Goal: Task Accomplishment & Management: Manage account settings

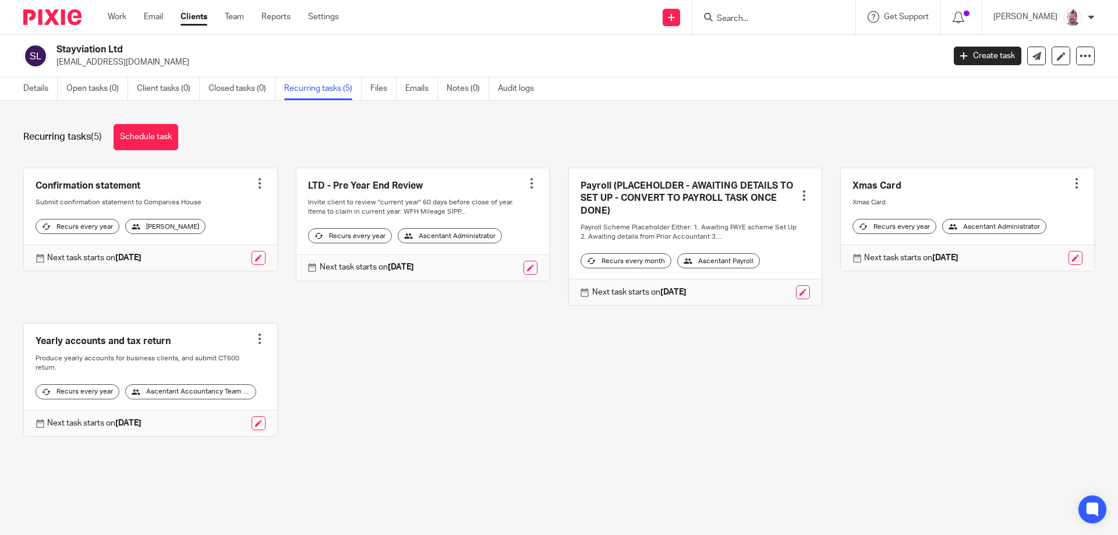
click at [200, 16] on link "Clients" at bounding box center [193, 17] width 27 height 12
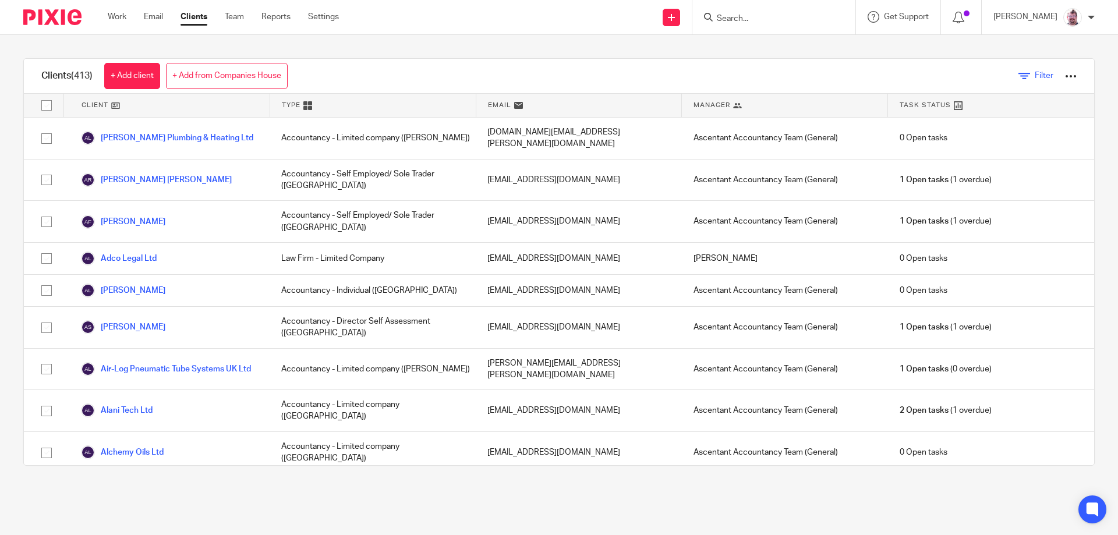
click at [1034, 77] on span "Filter" at bounding box center [1043, 76] width 19 height 8
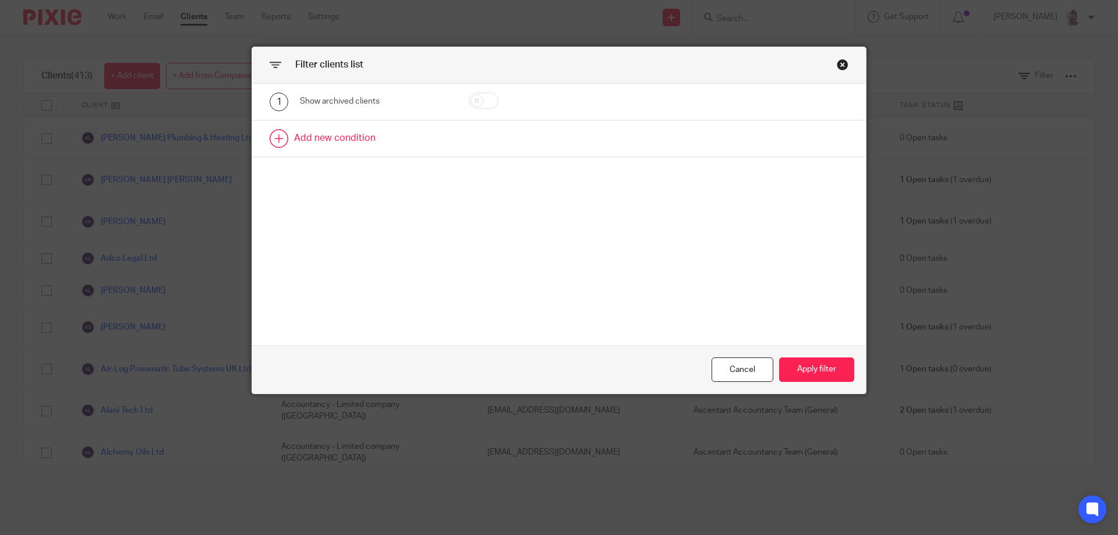
click at [350, 150] on link at bounding box center [559, 139] width 614 height 36
click at [390, 153] on div "Field" at bounding box center [365, 142] width 112 height 24
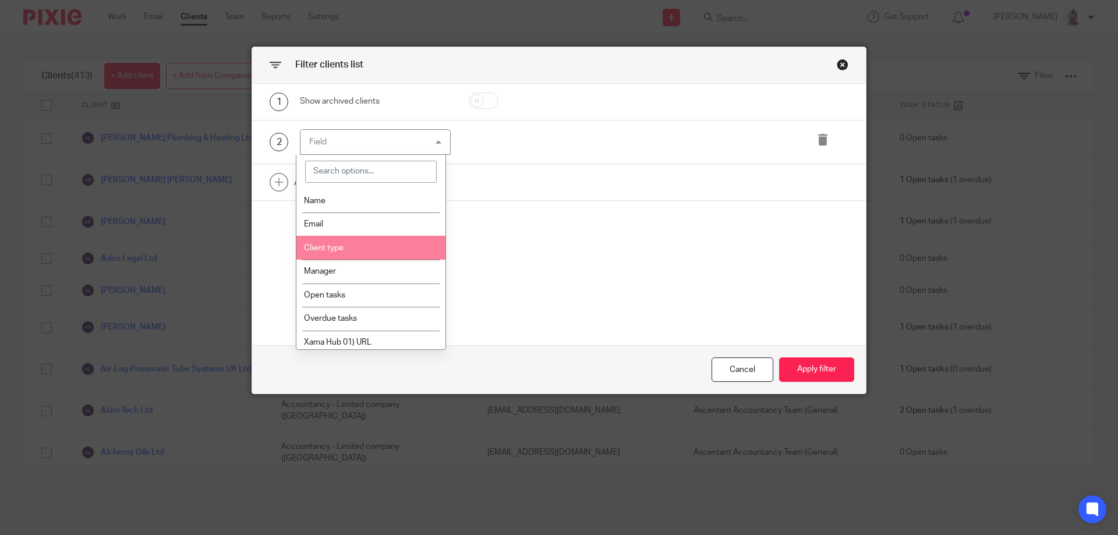
click at [358, 241] on li "Client type" at bounding box center [371, 248] width 150 height 24
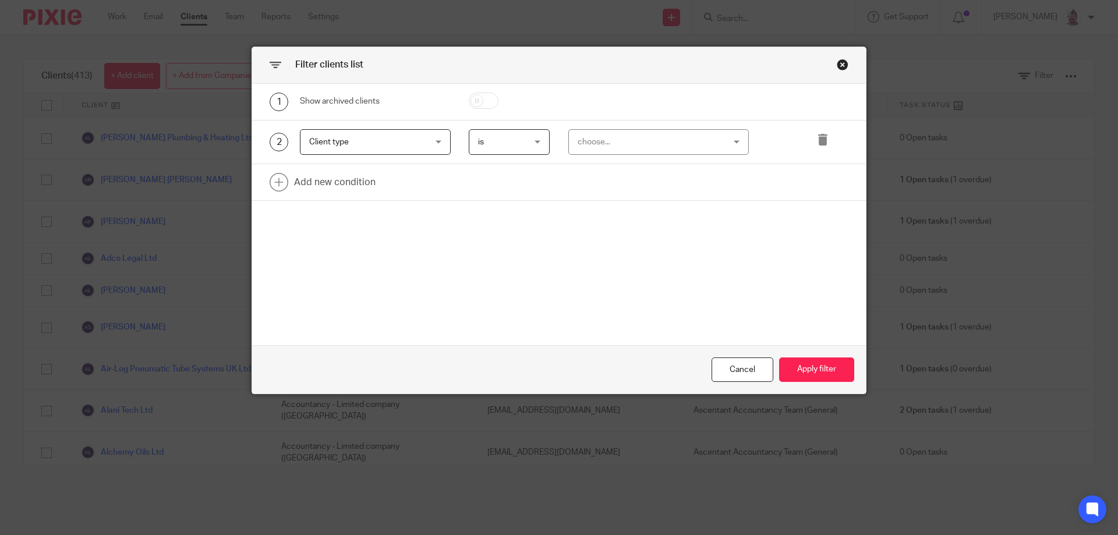
click at [586, 141] on div "choose..." at bounding box center [645, 142] width 137 height 24
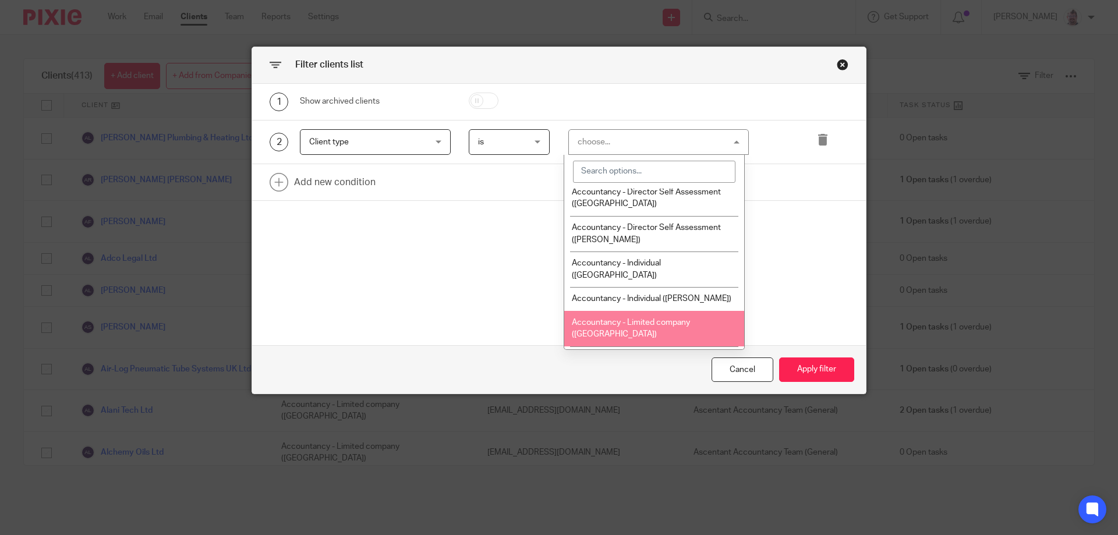
scroll to position [97, 0]
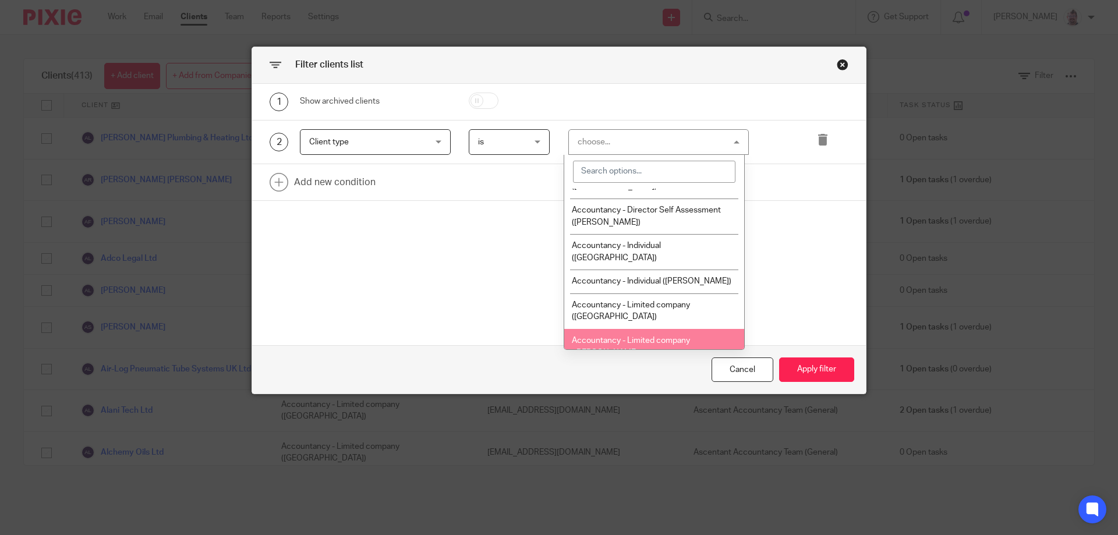
drag, startPoint x: 642, startPoint y: 278, endPoint x: 642, endPoint y: 292, distance: 14.0
click at [642, 292] on ul "Accountancy - Charity ([GEOGRAPHIC_DATA]) Accountancy - Charity ([GEOGRAPHIC_DA…" at bounding box center [654, 269] width 180 height 161
click at [642, 336] on span "Accountancy - Limited company ([PERSON_NAME])" at bounding box center [631, 346] width 118 height 20
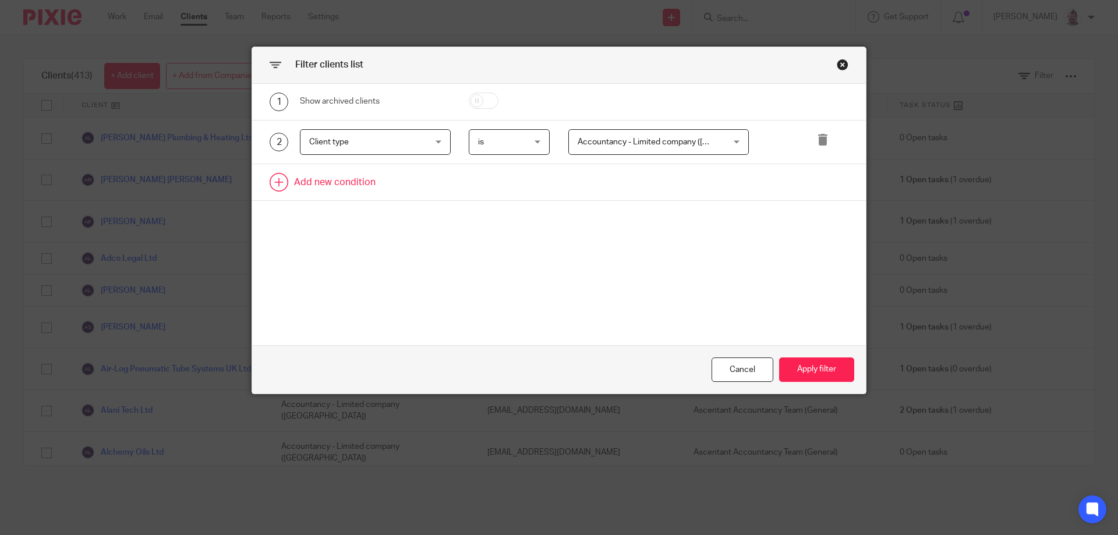
click at [348, 182] on link at bounding box center [559, 182] width 614 height 36
click at [380, 194] on div "Field" at bounding box center [365, 185] width 112 height 24
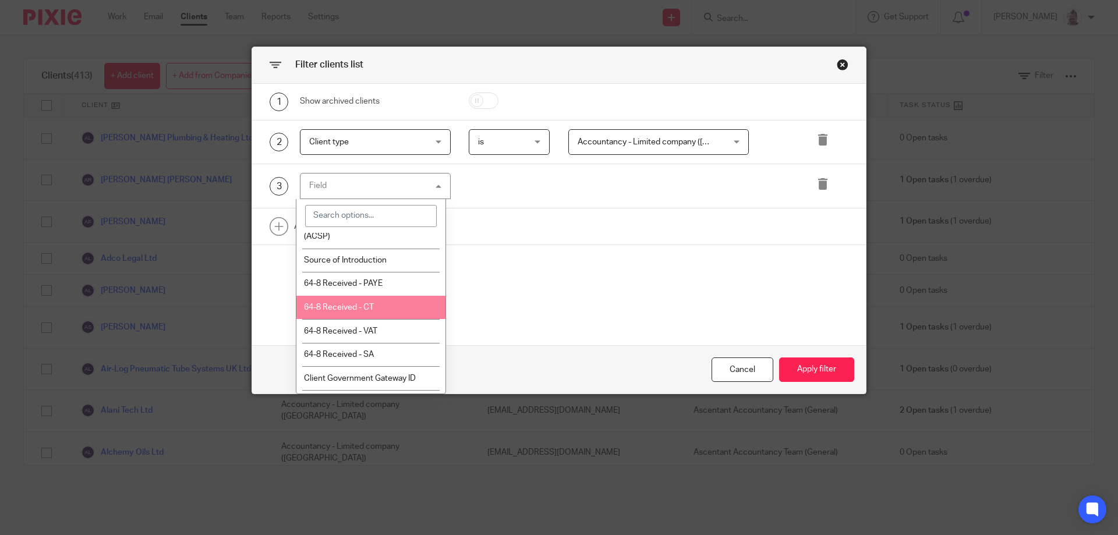
scroll to position [534, 0]
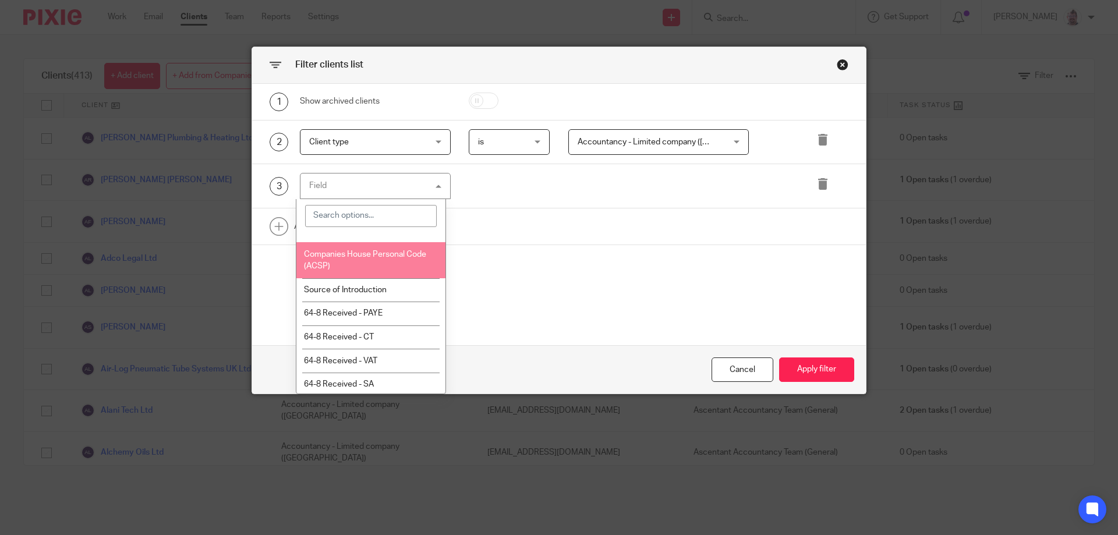
click at [382, 271] on li "Companies House Personal Code (ACSP)" at bounding box center [371, 260] width 150 height 36
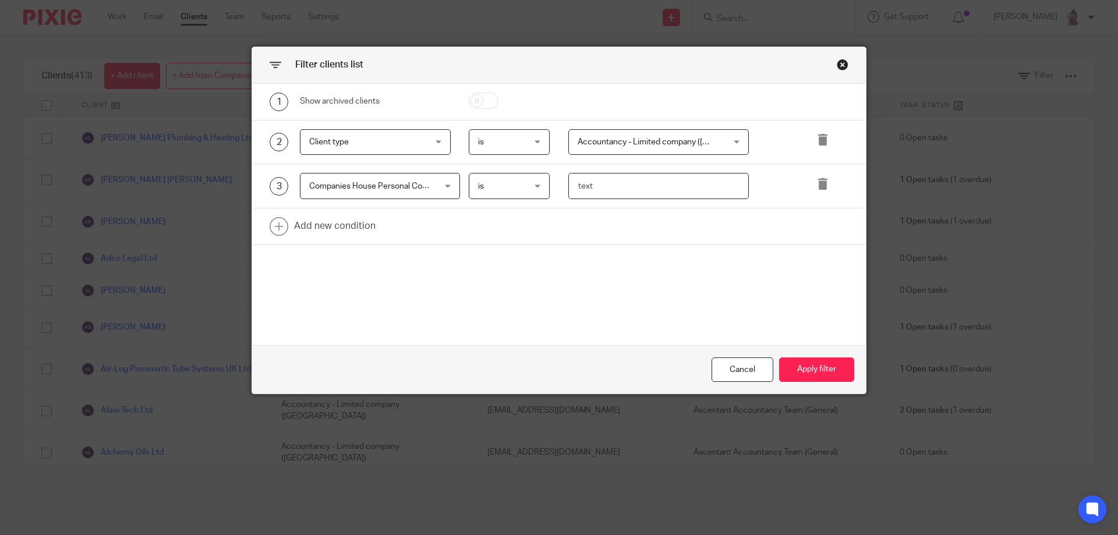
click at [607, 180] on input "text" at bounding box center [658, 186] width 181 height 26
click at [511, 183] on span "is" at bounding box center [506, 185] width 57 height 24
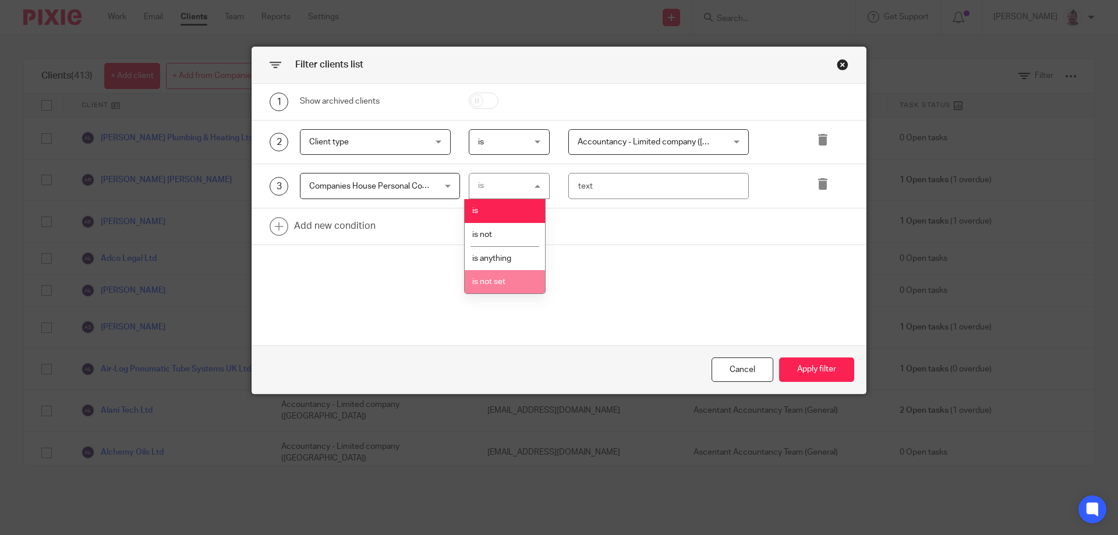
click at [507, 277] on li "is not set" at bounding box center [505, 282] width 80 height 24
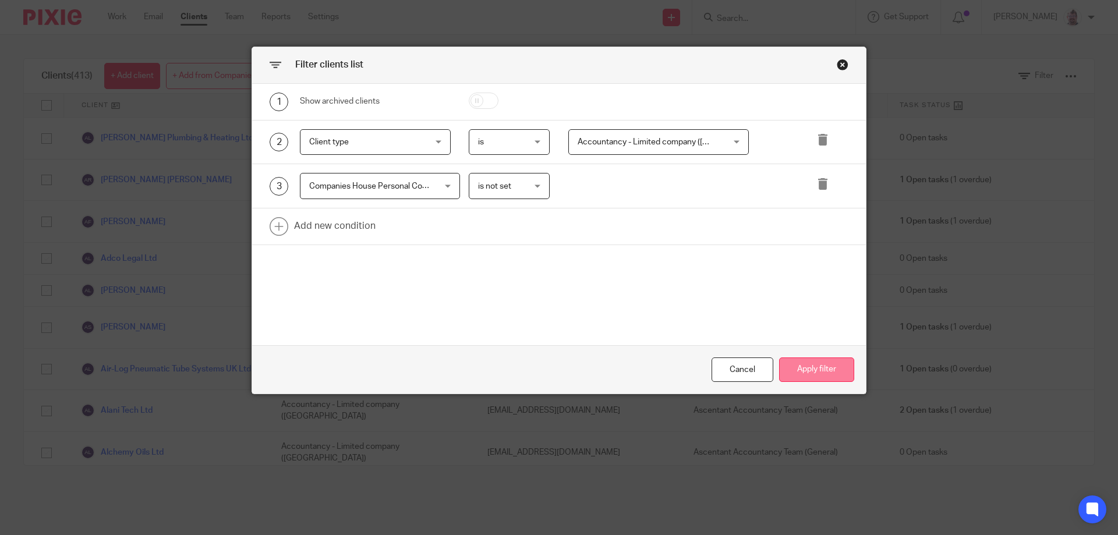
click at [821, 374] on button "Apply filter" at bounding box center [816, 369] width 75 height 25
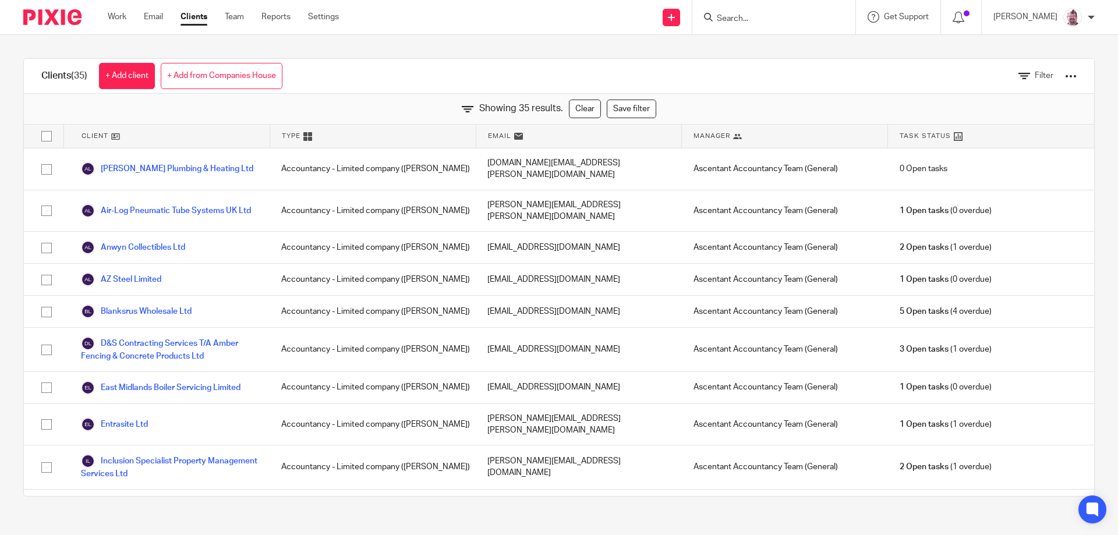
click at [47, 140] on input "checkbox" at bounding box center [47, 136] width 22 height 22
checkbox input "true"
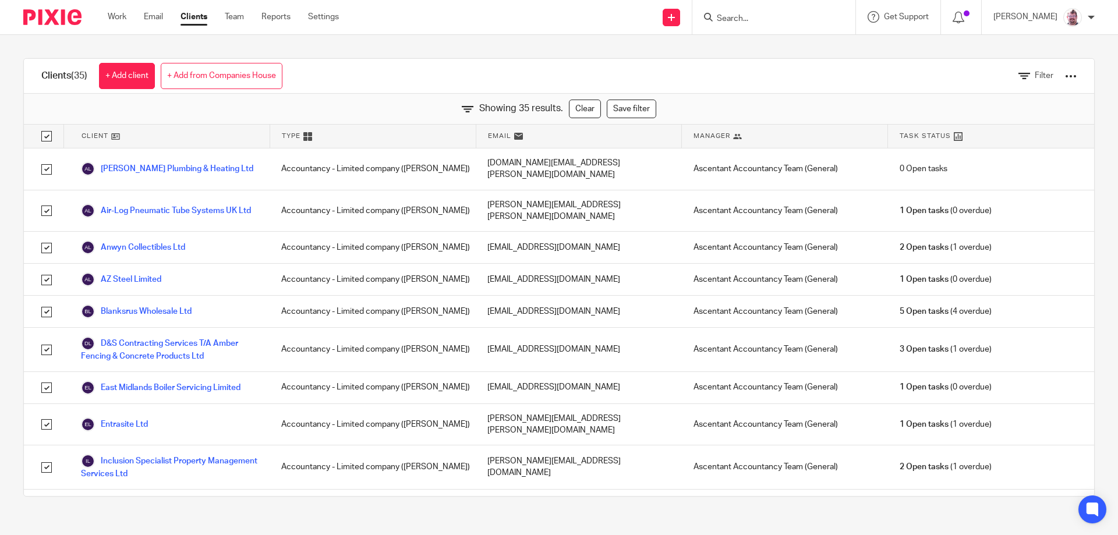
checkbox input "true"
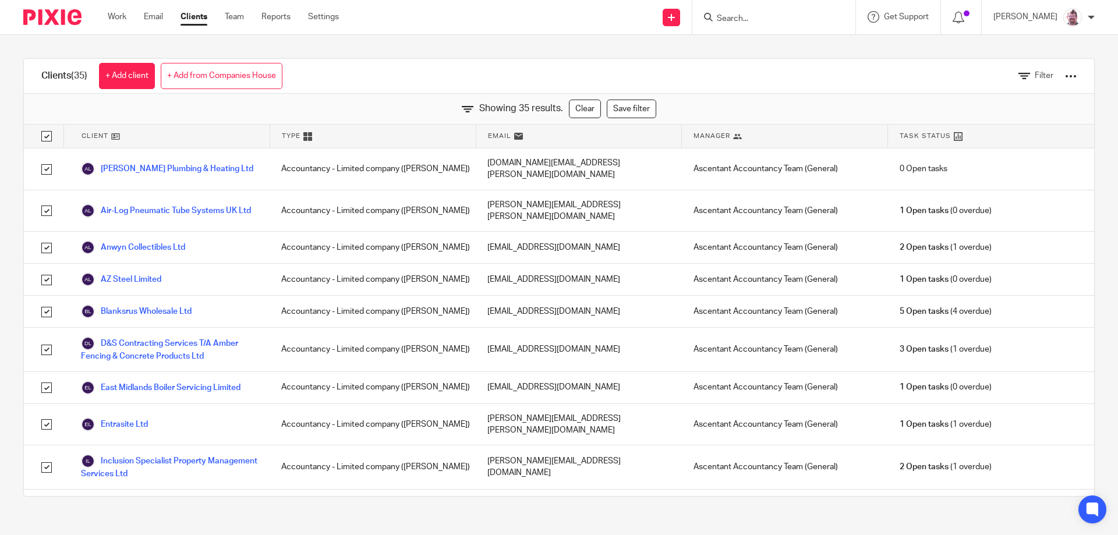
checkbox input "true"
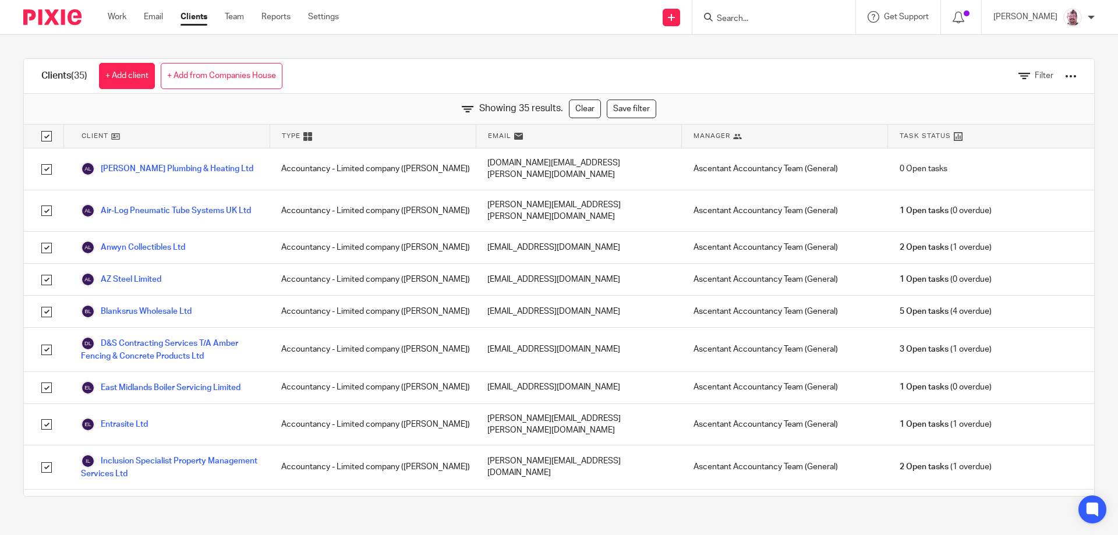
checkbox input "true"
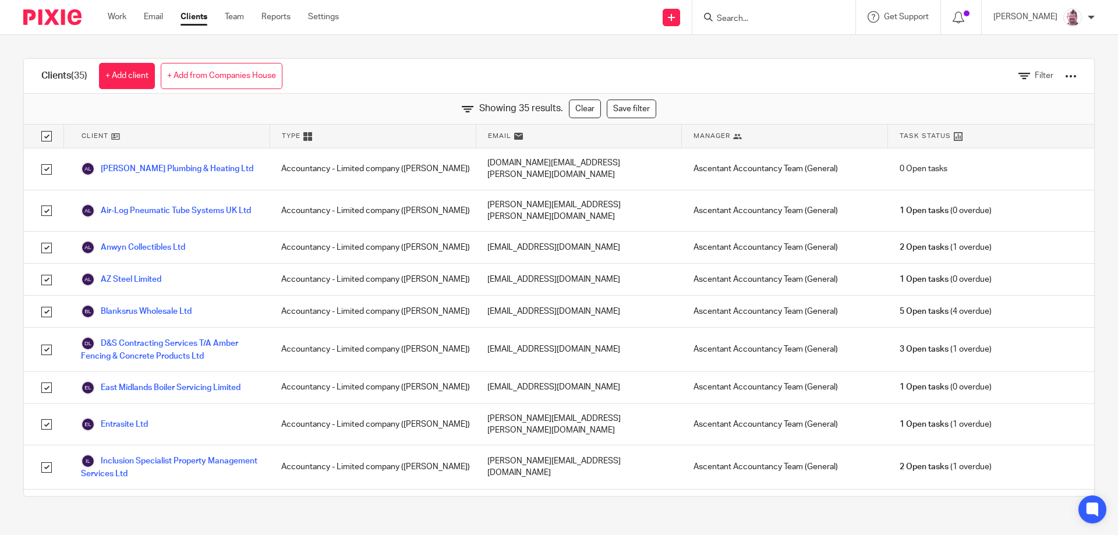
checkbox input "true"
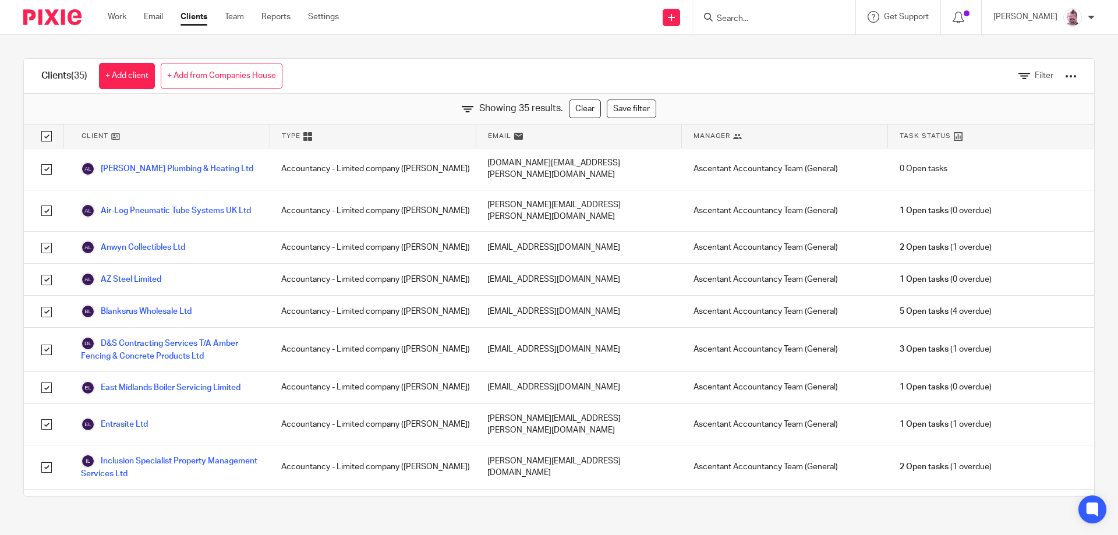
checkbox input "true"
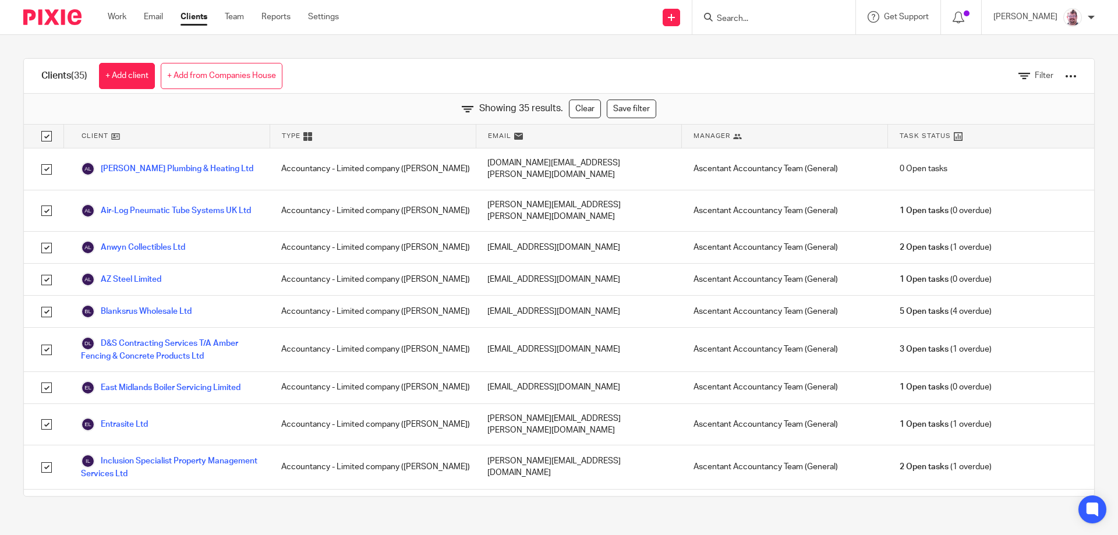
checkbox input "true"
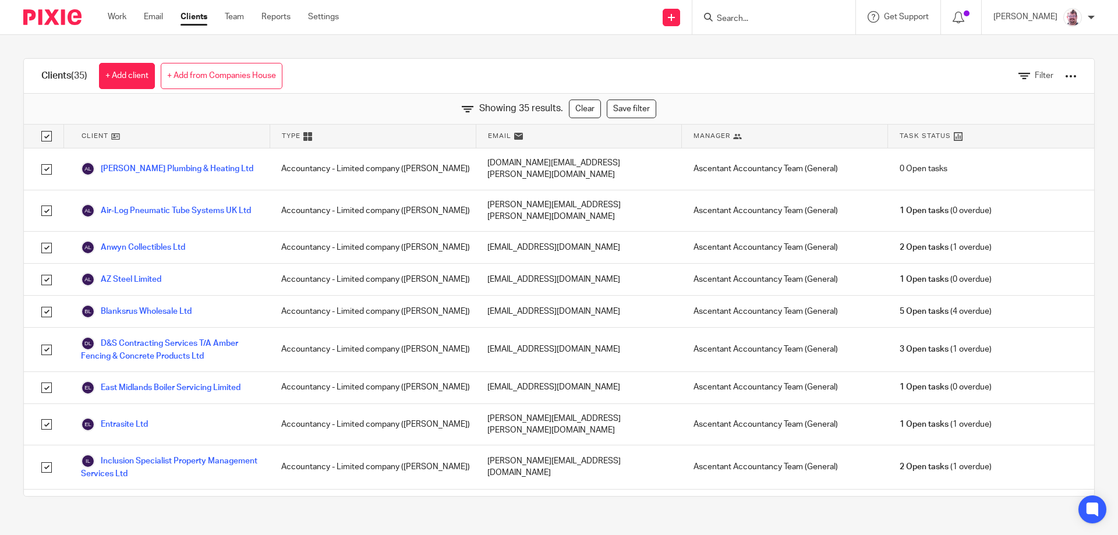
checkbox input "true"
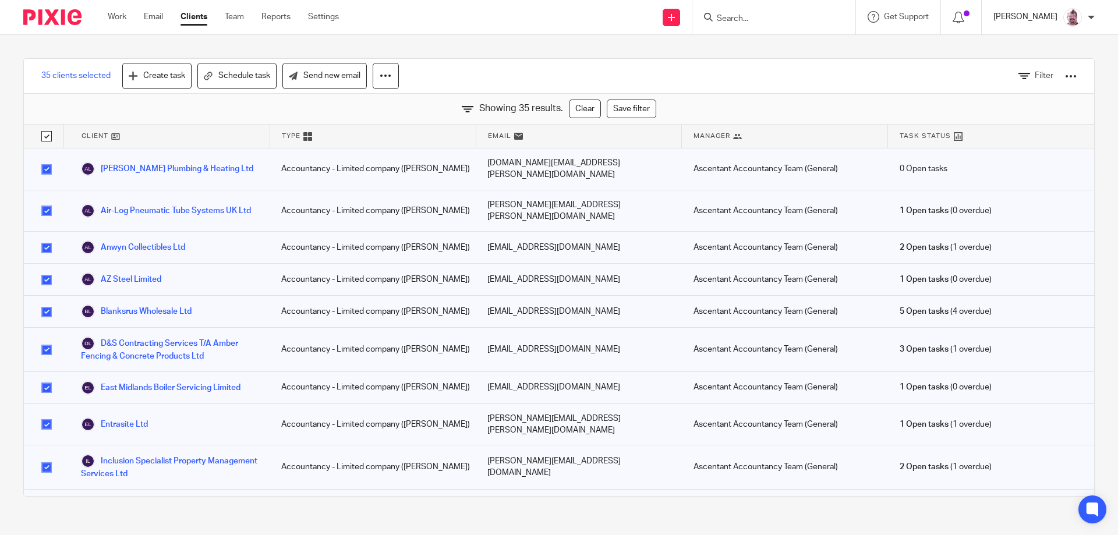
click at [1050, 17] on p "[PERSON_NAME]" at bounding box center [1025, 17] width 64 height 12
click at [1045, 80] on span "Logout" at bounding box center [1040, 81] width 26 height 8
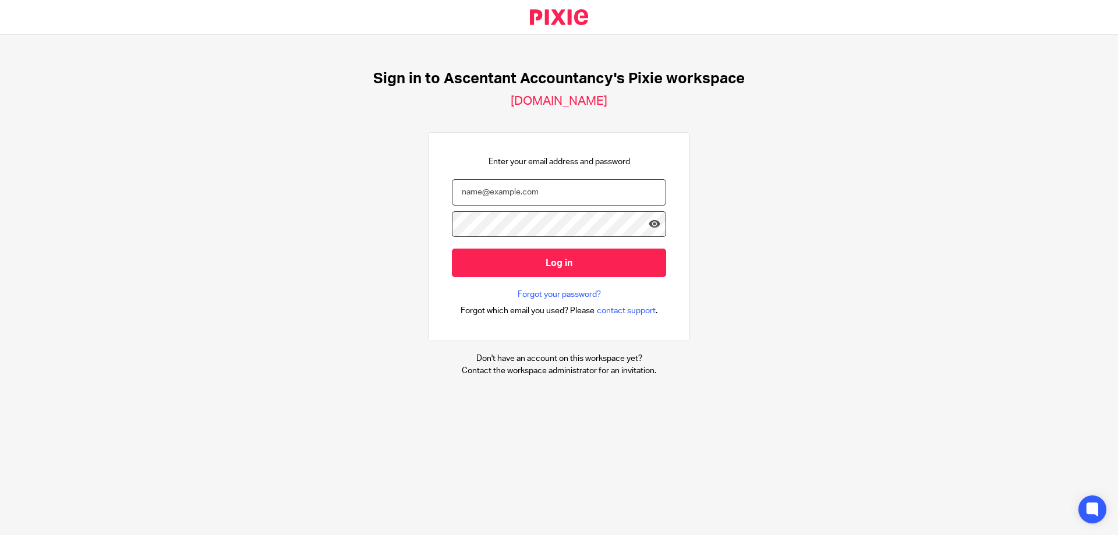
type input "[EMAIL_ADDRESS][DOMAIN_NAME]"
click at [565, 278] on form "[EMAIL_ADDRESS][DOMAIN_NAME] Log in" at bounding box center [559, 234] width 214 height 110
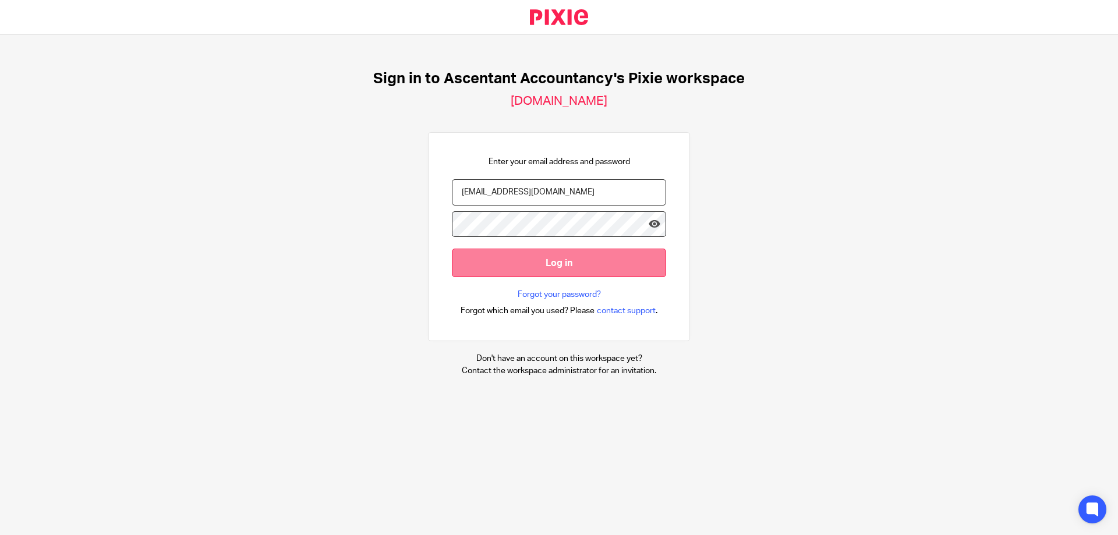
click at [565, 264] on input "Log in" at bounding box center [559, 263] width 214 height 29
